Goal: Task Accomplishment & Management: Manage account settings

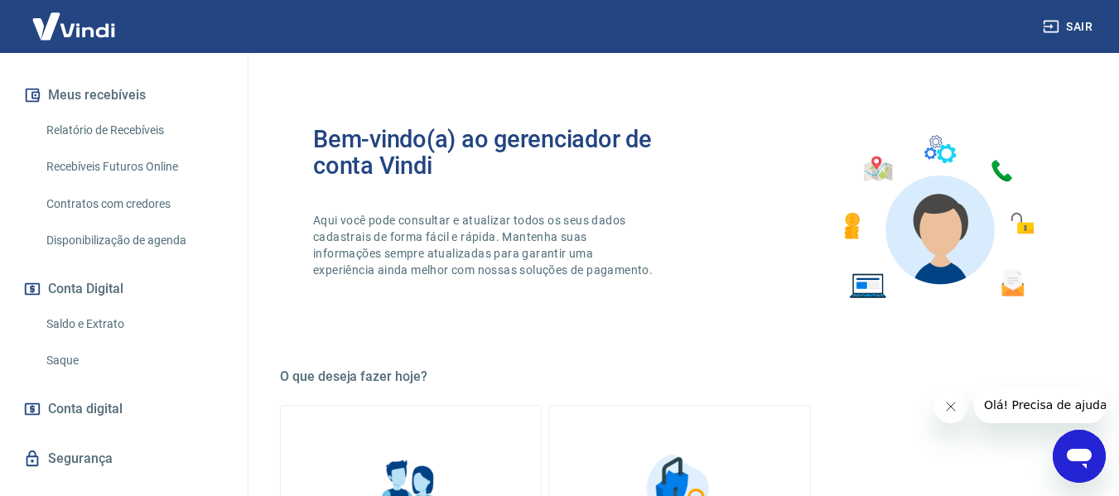
scroll to position [369, 0]
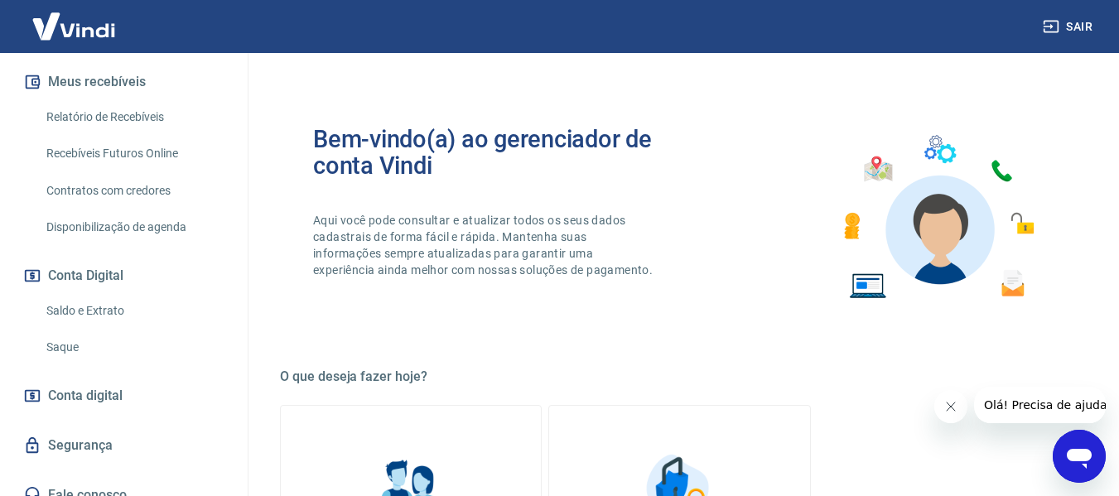
click at [83, 294] on link "Saldo e Extrato" at bounding box center [134, 311] width 188 height 34
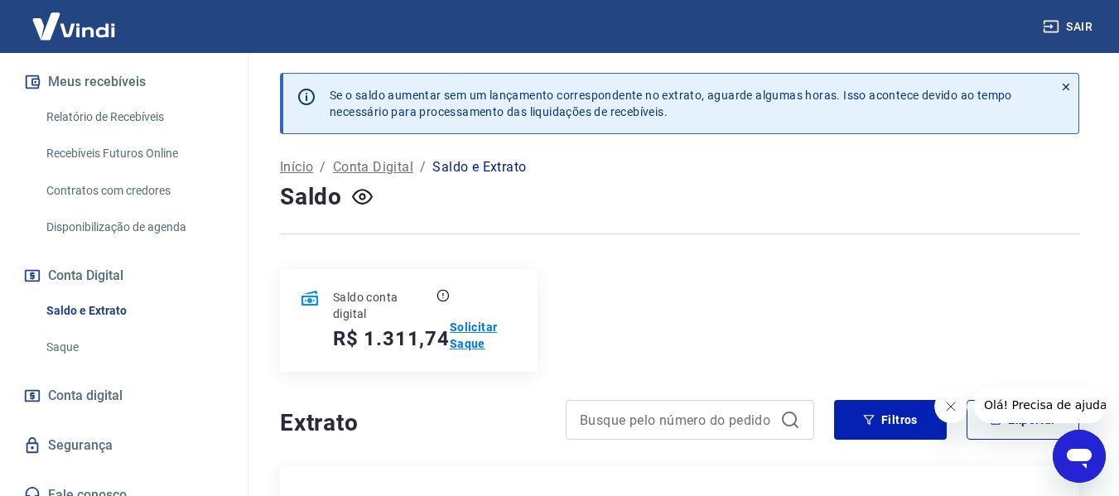
click at [470, 331] on p "Solicitar Saque" at bounding box center [484, 335] width 68 height 33
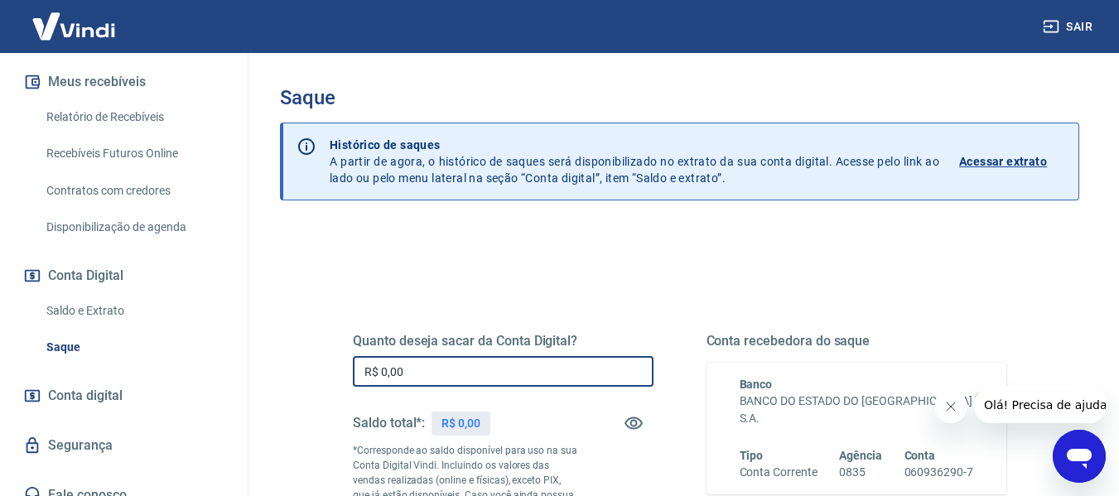
click at [414, 375] on input "R$ 0,00" at bounding box center [503, 371] width 301 height 31
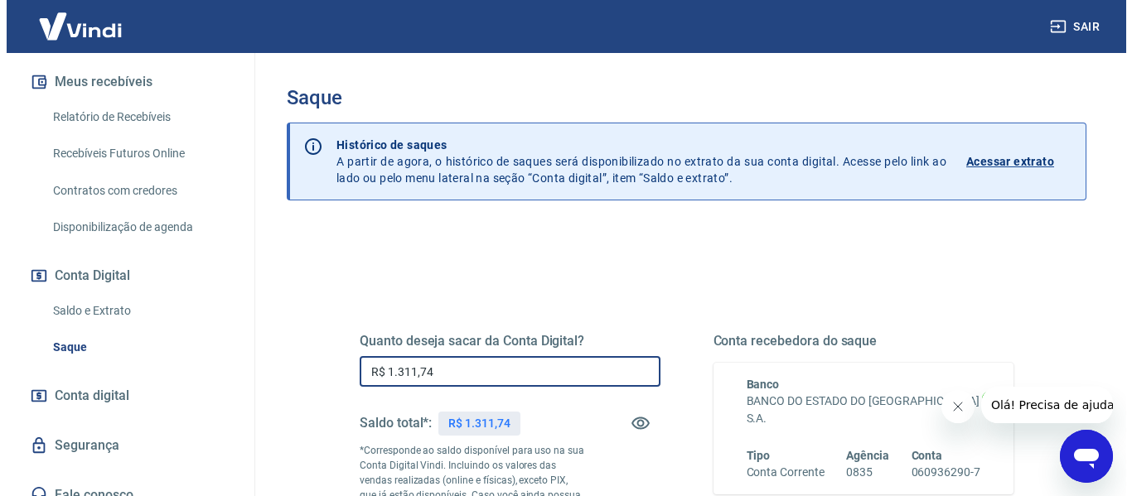
scroll to position [249, 0]
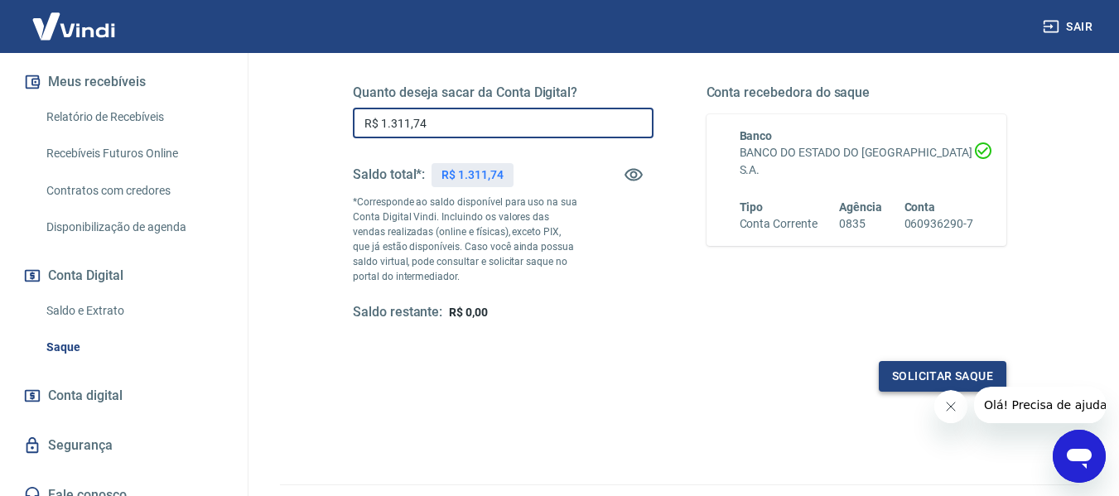
type input "R$ 1.311,74"
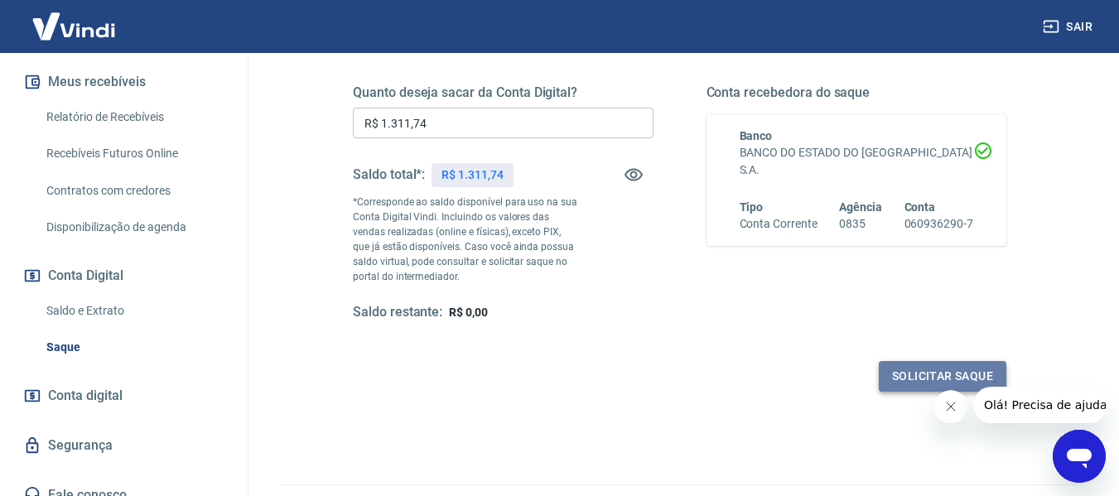
click at [856, 375] on button "Solicitar saque" at bounding box center [943, 376] width 128 height 31
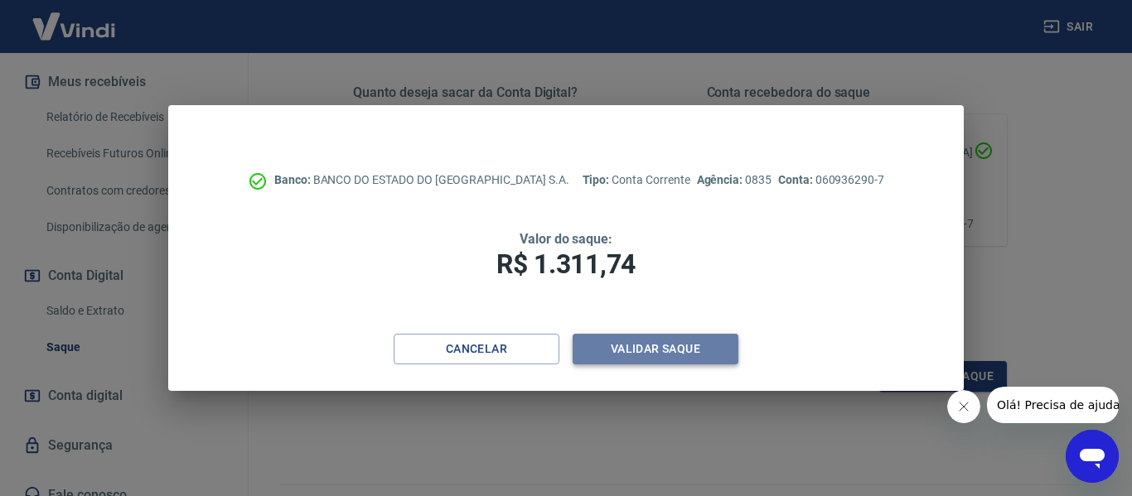
click at [624, 342] on button "Validar saque" at bounding box center [656, 349] width 166 height 31
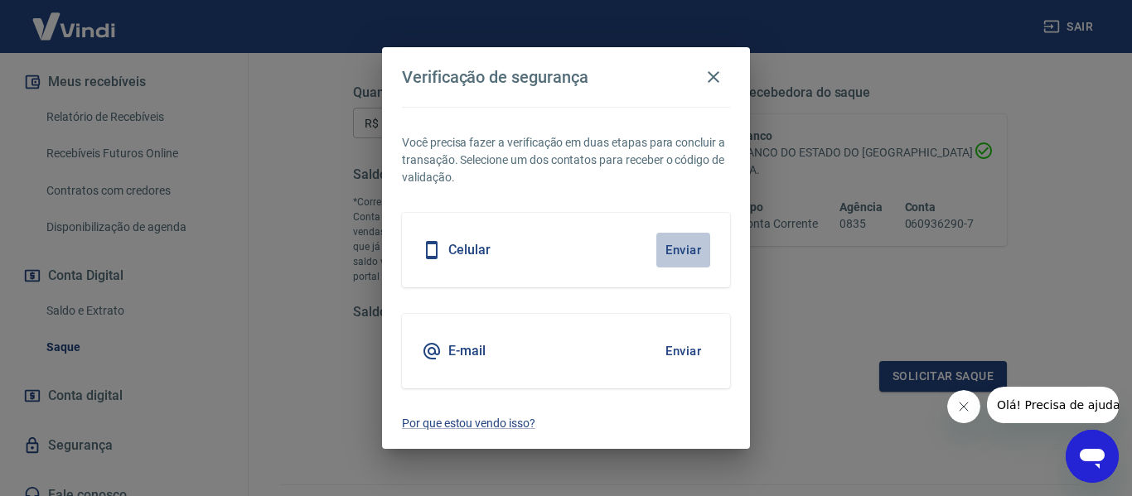
click at [691, 248] on button "Enviar" at bounding box center [683, 250] width 54 height 35
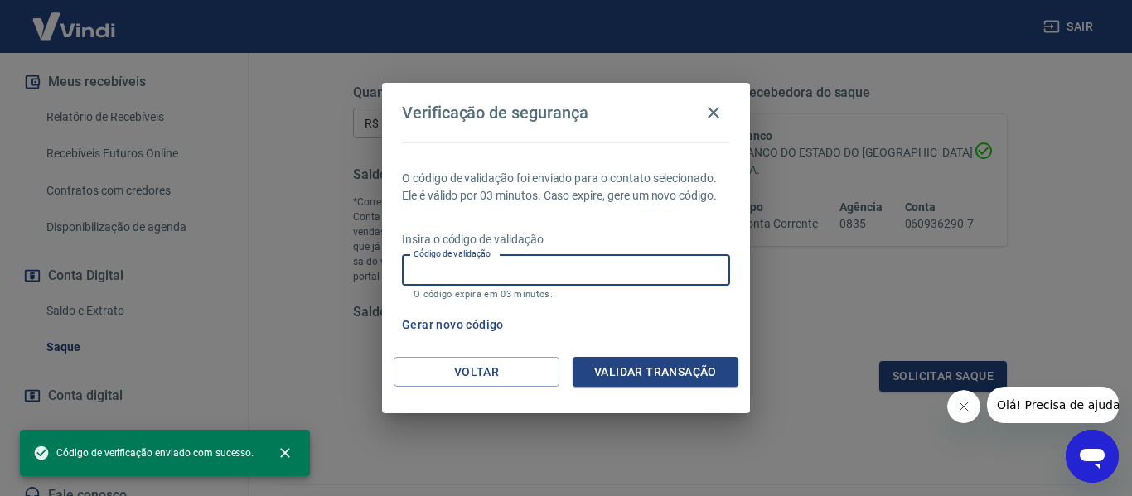
click at [520, 259] on input "Código de validação" at bounding box center [566, 270] width 328 height 31
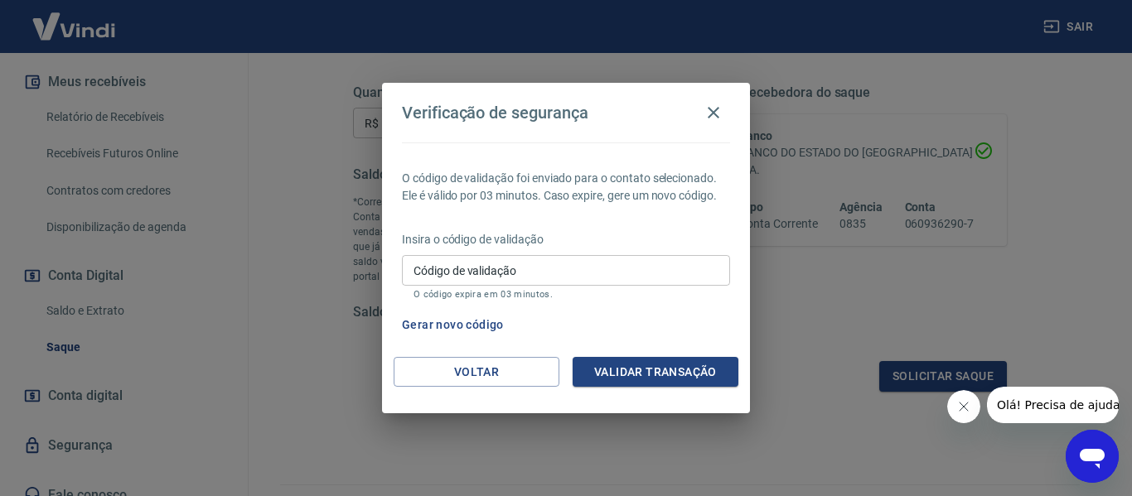
click at [429, 281] on input "Código de validação" at bounding box center [566, 270] width 328 height 31
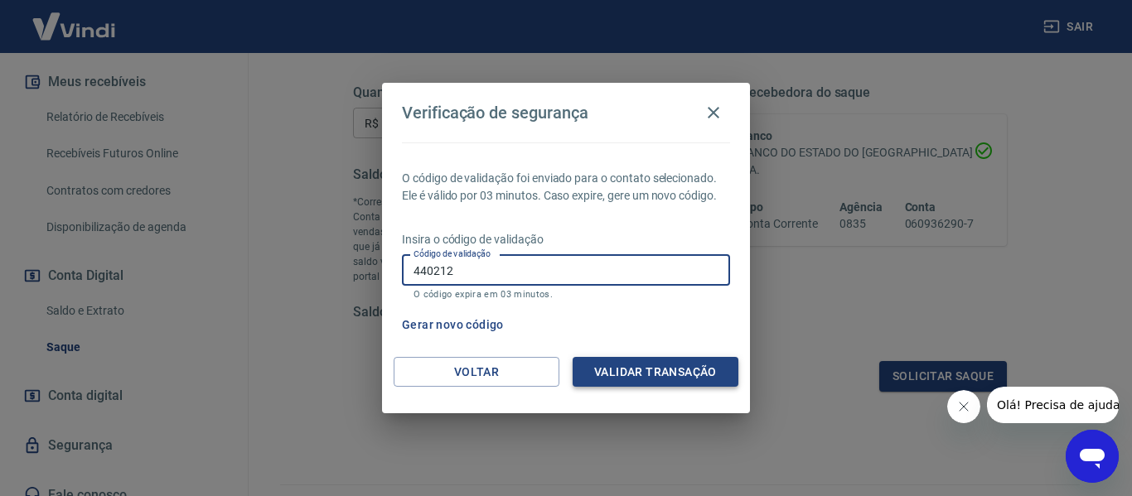
type input "440212"
click at [627, 375] on button "Validar transação" at bounding box center [656, 372] width 166 height 31
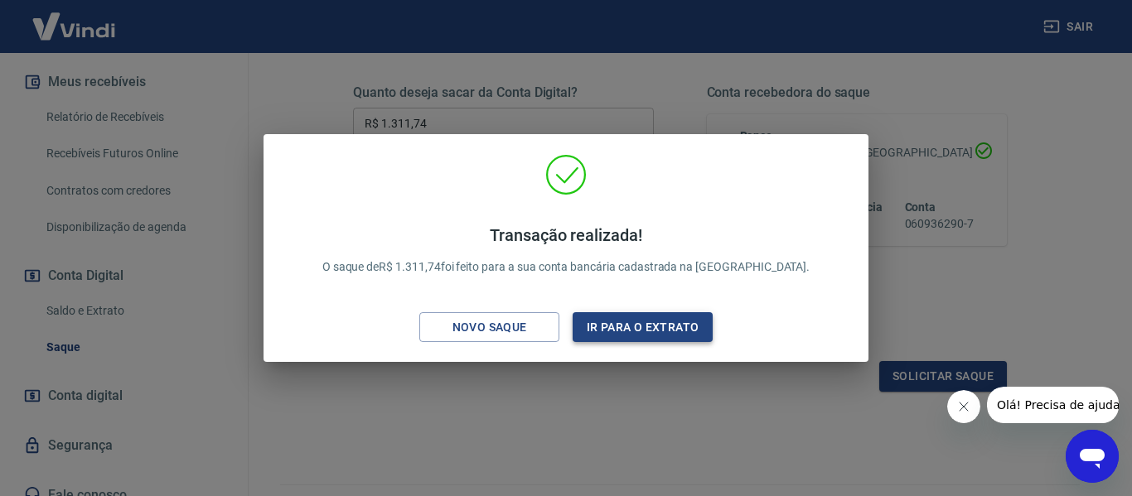
click at [626, 324] on button "Ir para o extrato" at bounding box center [643, 327] width 140 height 31
